Goal: Task Accomplishment & Management: Use online tool/utility

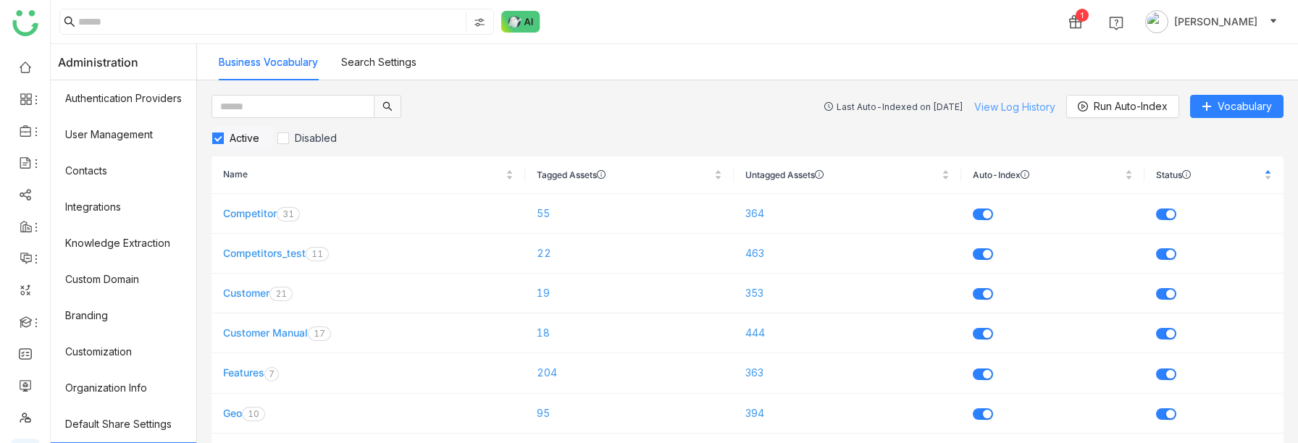
click at [992, 105] on link "View Log History" at bounding box center [1014, 107] width 81 height 12
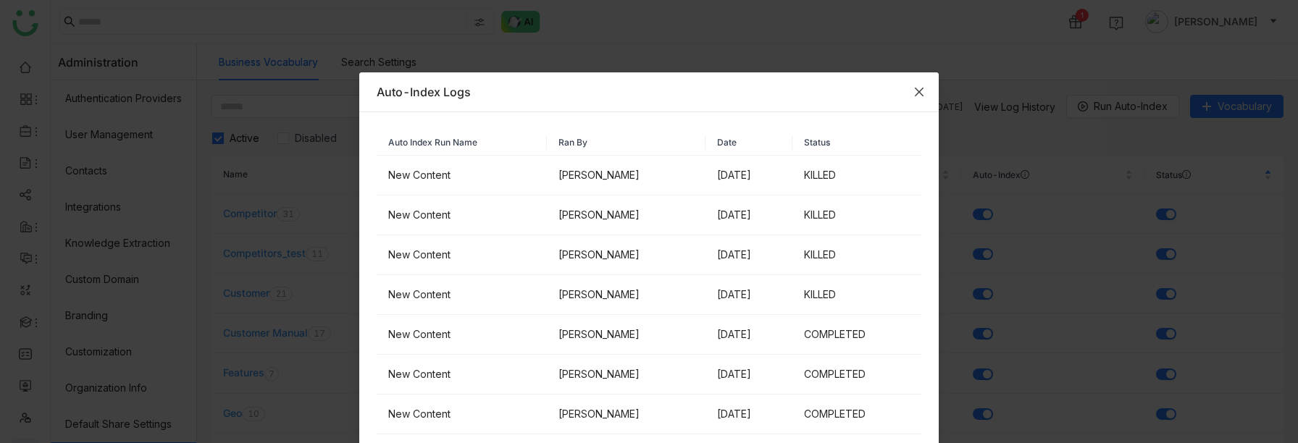
click at [920, 88] on icon "Close" at bounding box center [919, 92] width 12 height 12
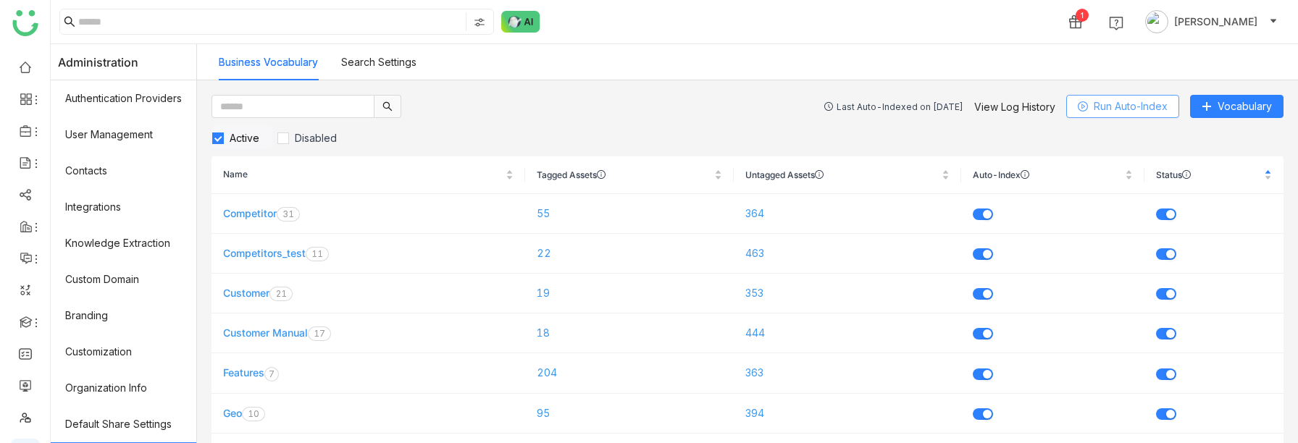
click at [1119, 110] on span "Run Auto-Index" at bounding box center [1131, 107] width 74 height 16
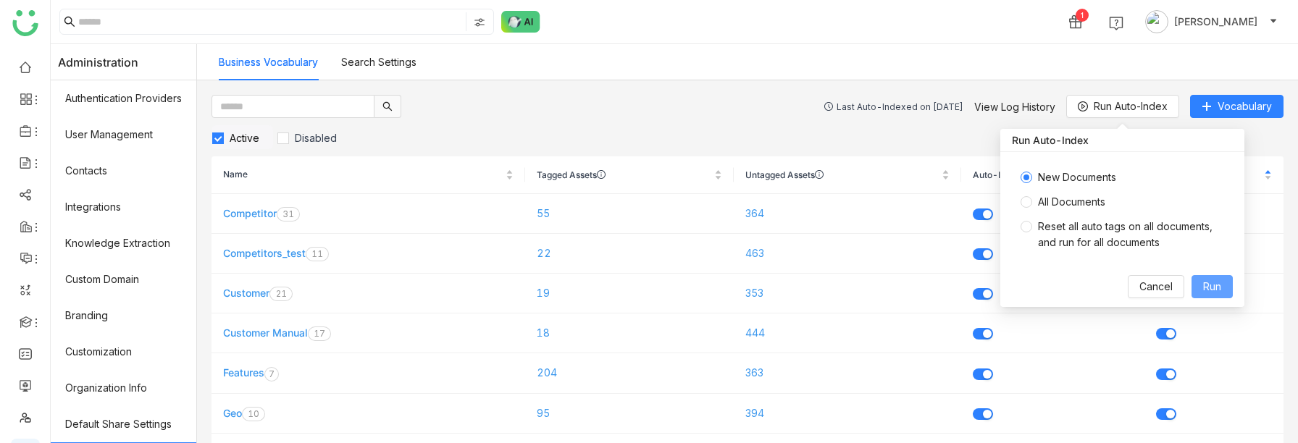
click at [1203, 288] on span "Run" at bounding box center [1212, 287] width 18 height 16
